Goal: Task Accomplishment & Management: Manage account settings

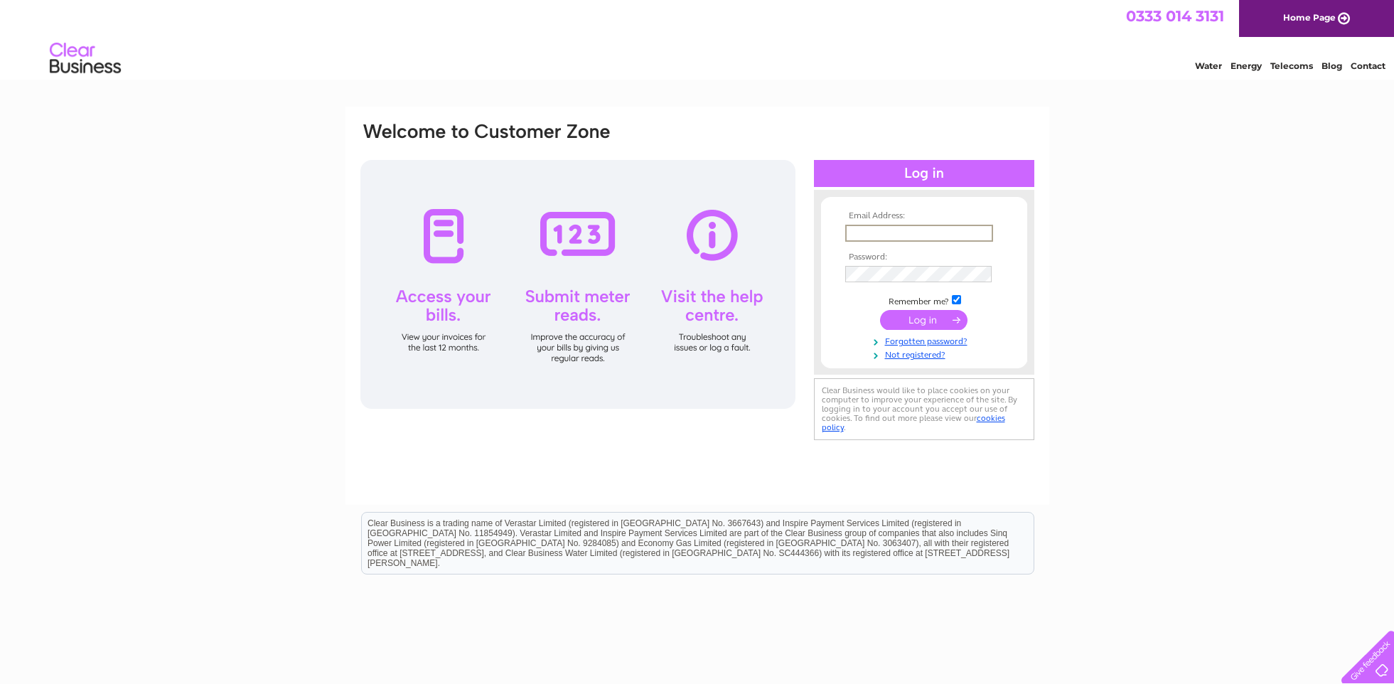
type input "[EMAIL_ADDRESS][DOMAIN_NAME]"
click at [916, 321] on input "submit" at bounding box center [923, 319] width 87 height 20
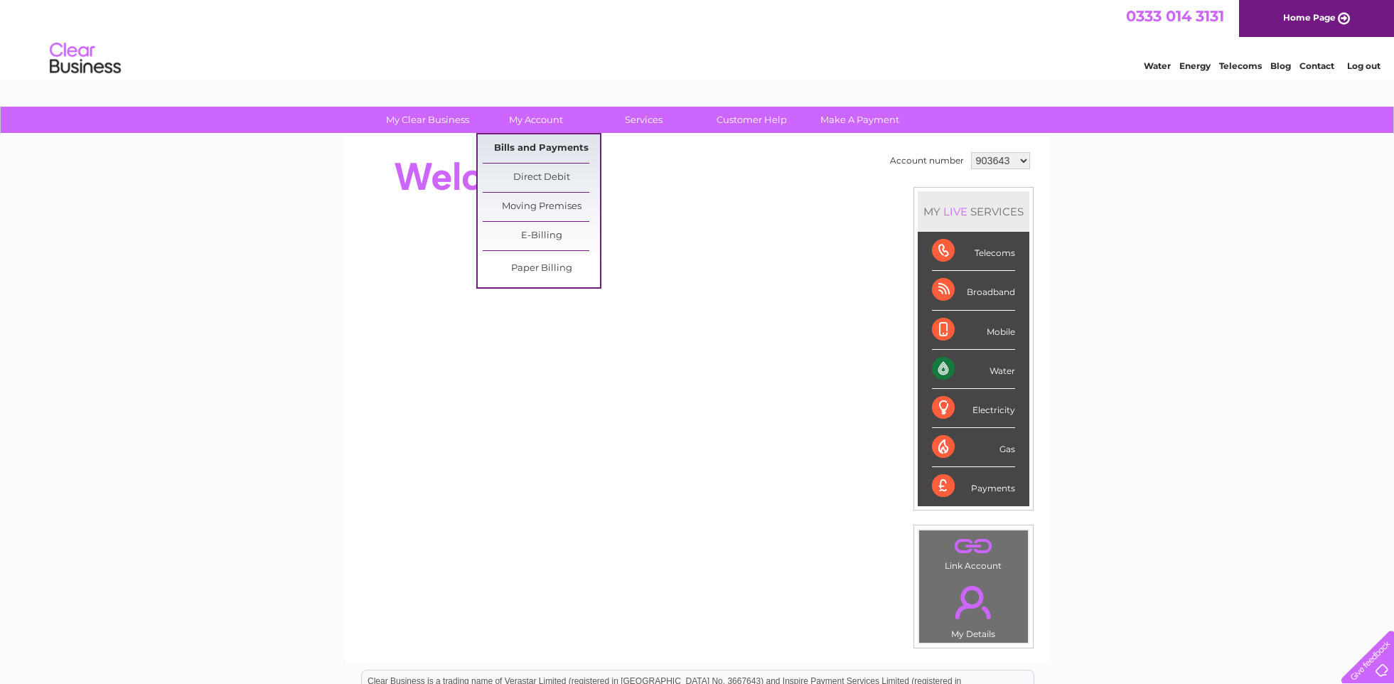
click at [534, 143] on link "Bills and Payments" at bounding box center [541, 148] width 117 height 28
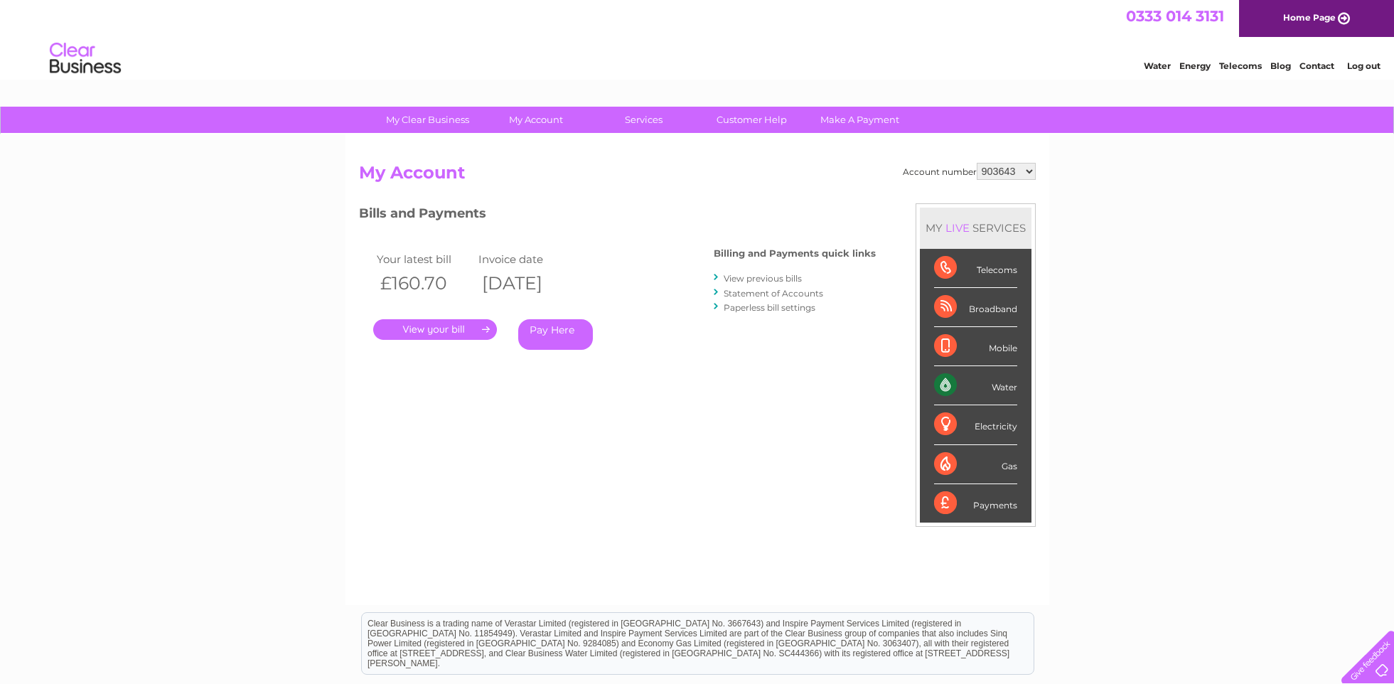
click at [430, 328] on link "." at bounding box center [435, 329] width 124 height 21
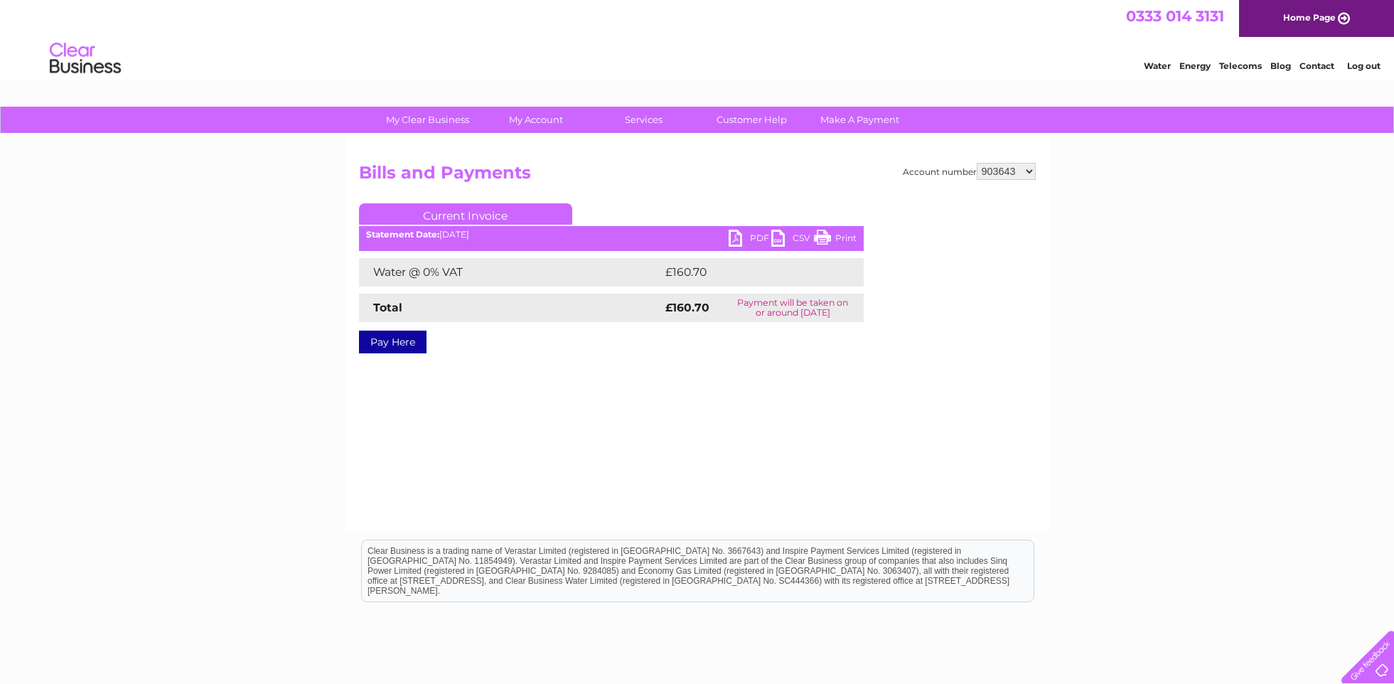
click at [735, 235] on link "PDF" at bounding box center [750, 240] width 43 height 21
